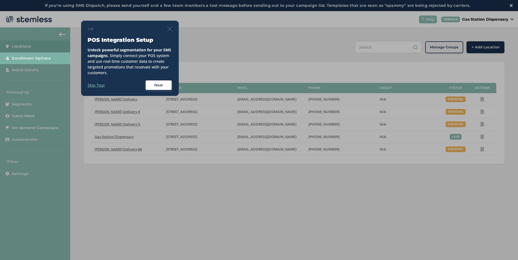
click at [169, 31] on div "1/8" at bounding box center [130, 29] width 85 height 6
click at [168, 30] on img at bounding box center [169, 28] width 5 height 5
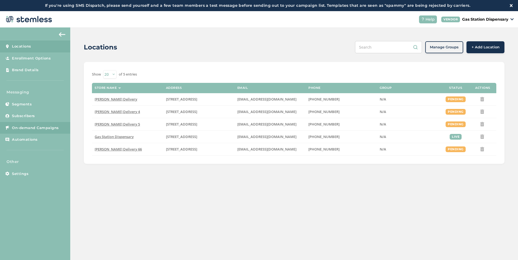
click at [27, 126] on span "On-demand Campaigns" at bounding box center [35, 127] width 47 height 5
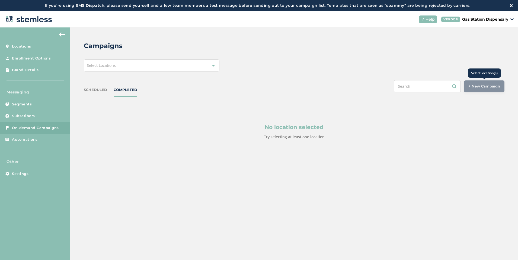
click at [477, 88] on div "+ New Campaign" at bounding box center [484, 86] width 40 height 12
click at [181, 70] on div "Select Locations" at bounding box center [152, 65] width 136 height 12
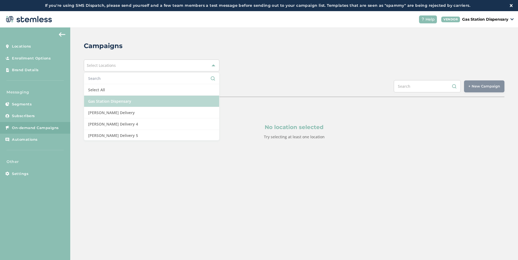
click at [184, 103] on li "Gas Station Dispensary" at bounding box center [151, 101] width 135 height 11
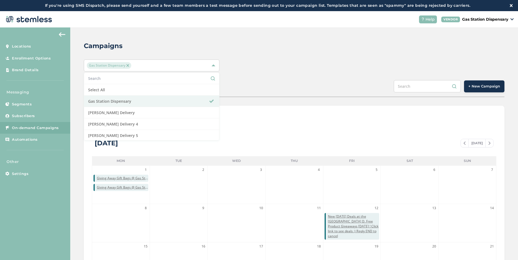
click at [482, 84] on span "+ New Campaign" at bounding box center [485, 86] width 32 height 5
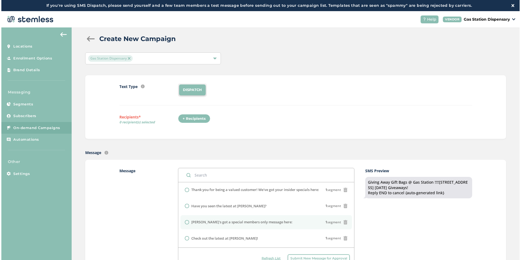
scroll to position [27, 0]
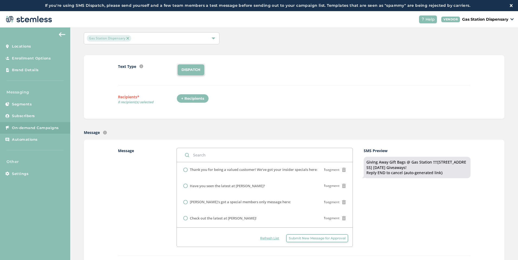
click at [303, 239] on span "Submit New Message for Approval" at bounding box center [317, 238] width 57 height 5
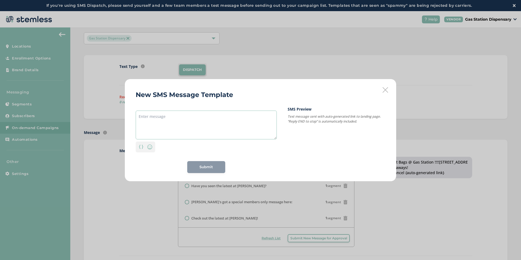
click at [178, 122] on textarea at bounding box center [206, 124] width 141 height 29
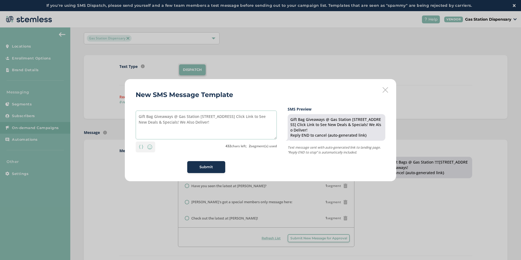
click at [226, 119] on textarea "Gift Bag Giveaways @ Gas Station [STREET_ADDRESS] Click Link to See New Deals &…" at bounding box center [206, 124] width 141 height 29
click at [226, 122] on textarea "Gift Bag Giveaways @ Gas Station [STREET_ADDRESS] Click Link to See New Deals &…" at bounding box center [206, 124] width 141 height 29
click at [200, 116] on textarea "Gift Bag Giveaways @ Gas Station [STREET_ADDRESS] Click Link to See New Deals &…" at bounding box center [206, 124] width 141 height 29
drag, startPoint x: 189, startPoint y: 123, endPoint x: 211, endPoint y: 121, distance: 22.0
click at [211, 121] on textarea "Gift Bag Giveaways @ Gas Station First Come Basis/[STREET_ADDRESS] Click Link t…" at bounding box center [206, 124] width 141 height 29
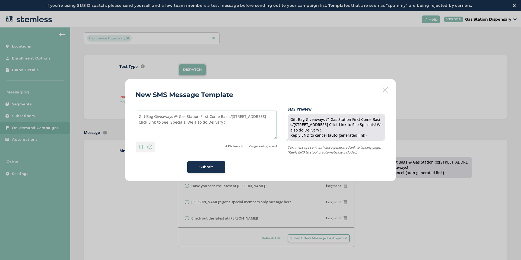
type textarea "Gift Bag Giveaways @ Gas Station First Come Basis/[STREET_ADDRESS] Click Link t…"
click at [196, 165] on div "Submit" at bounding box center [206, 166] width 29 height 5
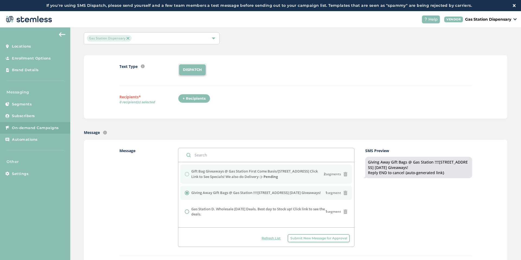
click at [207, 177] on label "Gift Bag Giveaways @ Gas Station First Come Basis/[STREET_ADDRESS] Click Link t…" at bounding box center [257, 174] width 132 height 11
click at [203, 177] on label "Gift Bag Giveaways @ Gas Station First Come Basis/[STREET_ADDRESS] Click Link t…" at bounding box center [257, 174] width 132 height 11
click at [201, 177] on label "Gift Bag Giveaways @ Gas Station First Come Basis/[STREET_ADDRESS] Click Link t…" at bounding box center [257, 174] width 132 height 11
click at [185, 174] on div "Gift Bag Giveaways @ Gas Station First Come Basis/[STREET_ADDRESS] Click Link t…" at bounding box center [266, 174] width 163 height 11
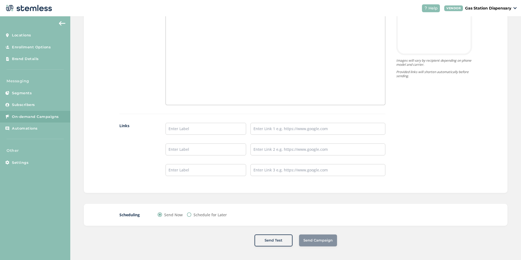
scroll to position [243, 0]
